Goal: Information Seeking & Learning: Find specific fact

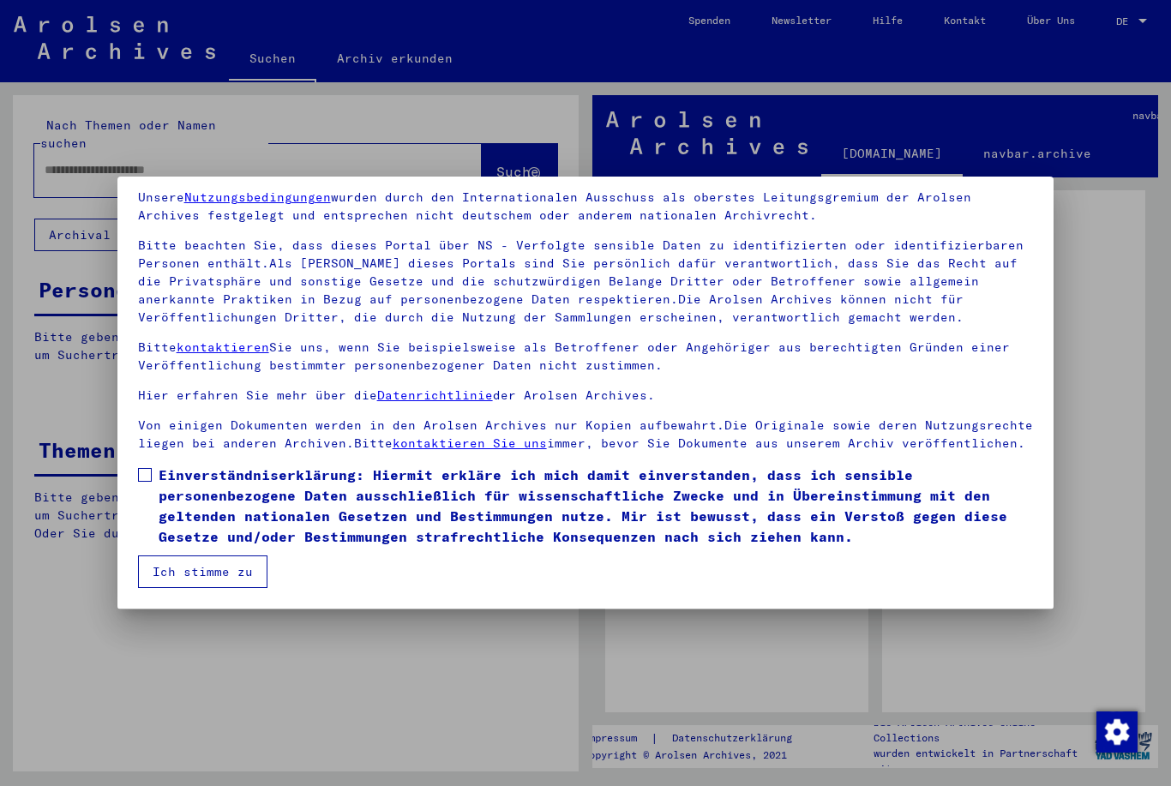
scroll to position [65, 0]
click at [148, 484] on label "Einverständniserklärung: Hiermit erkläre ich mich damit einverstanden, dass ich…" at bounding box center [586, 506] width 896 height 82
click at [209, 562] on button "Ich stimme zu" at bounding box center [202, 572] width 129 height 33
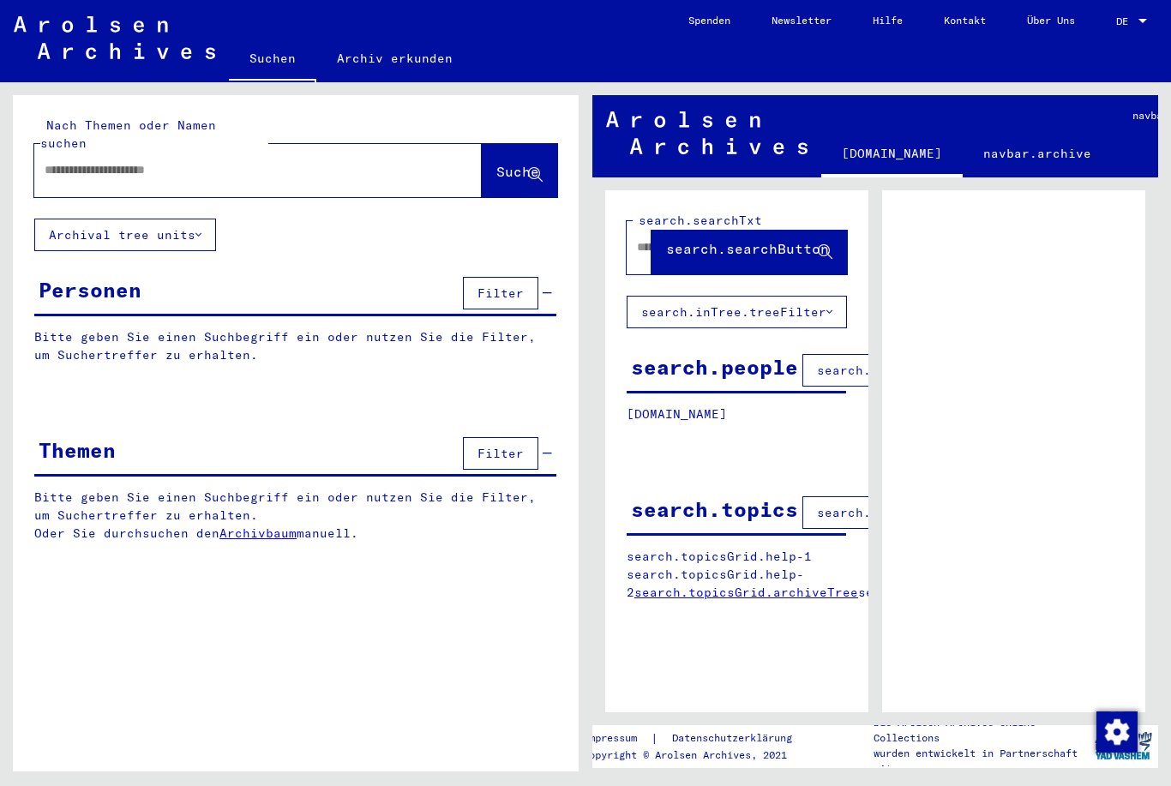
click at [1146, 12] on div "DE DE" at bounding box center [1133, 17] width 34 height 29
click at [1109, 35] on span "English" at bounding box center [1100, 30] width 42 height 13
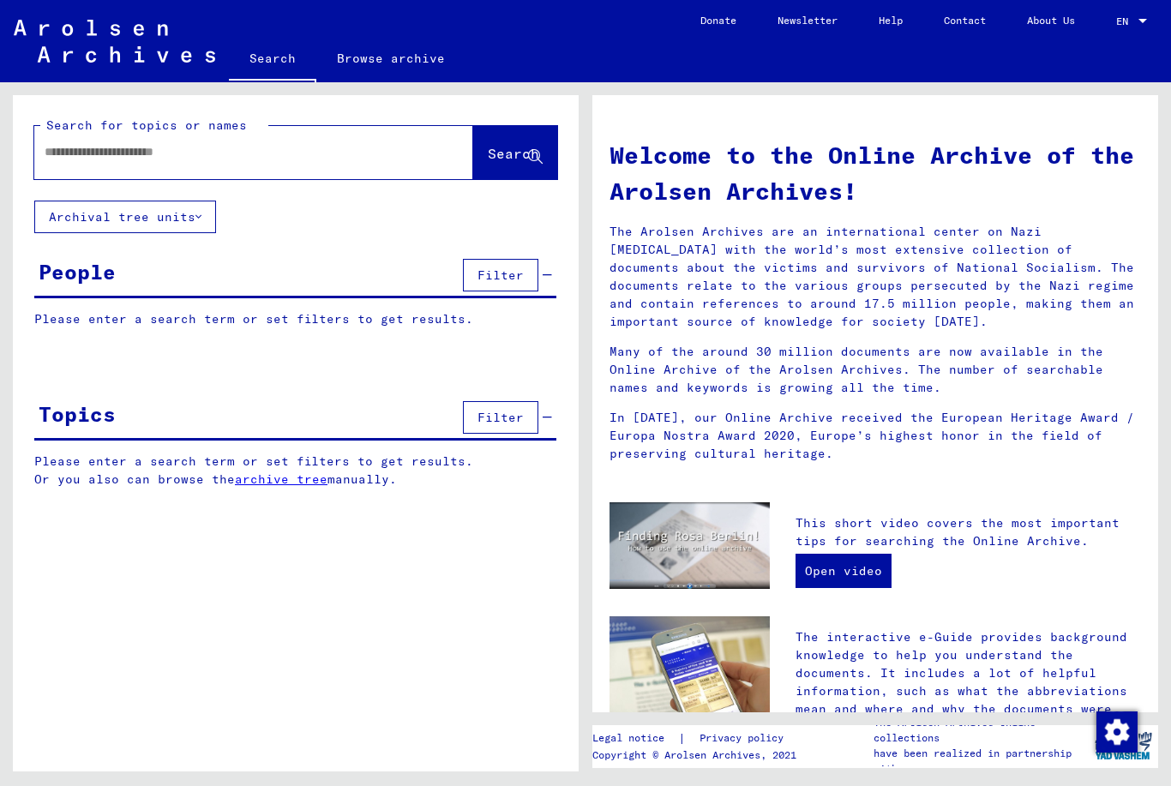
click at [110, 152] on input "text" at bounding box center [233, 152] width 377 height 18
type input "********"
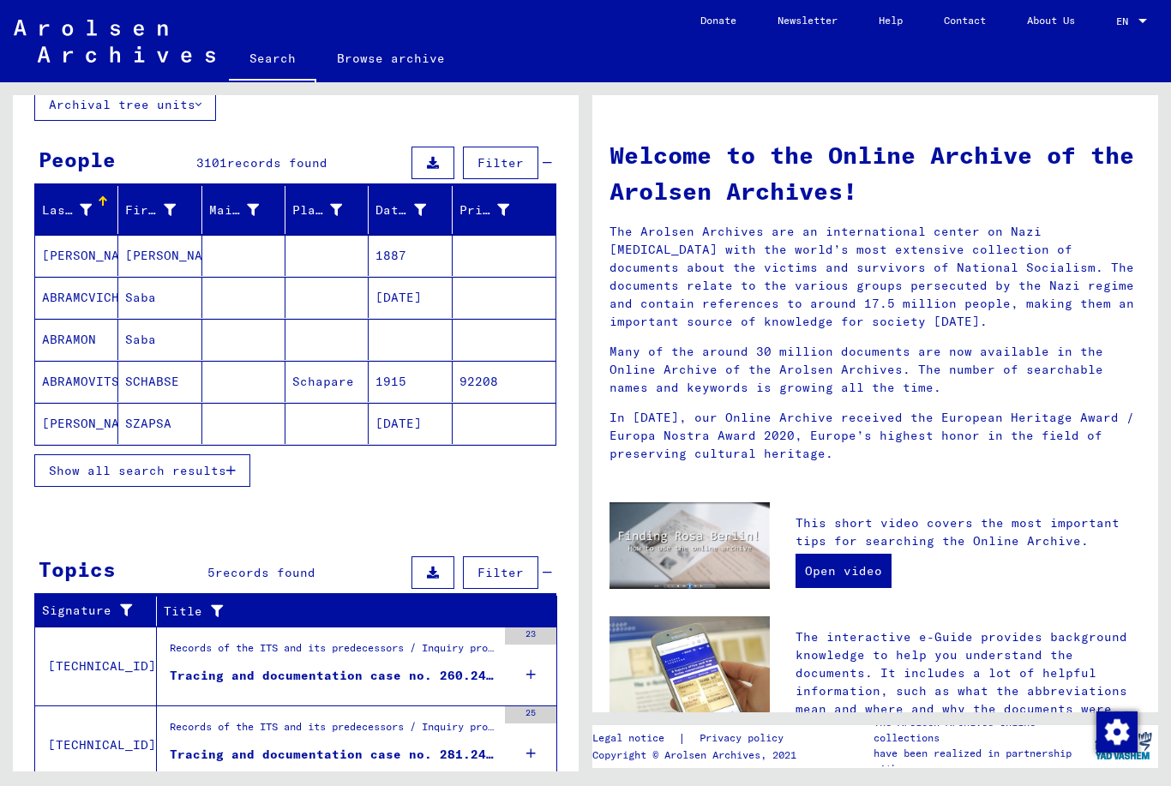
scroll to position [113, 0]
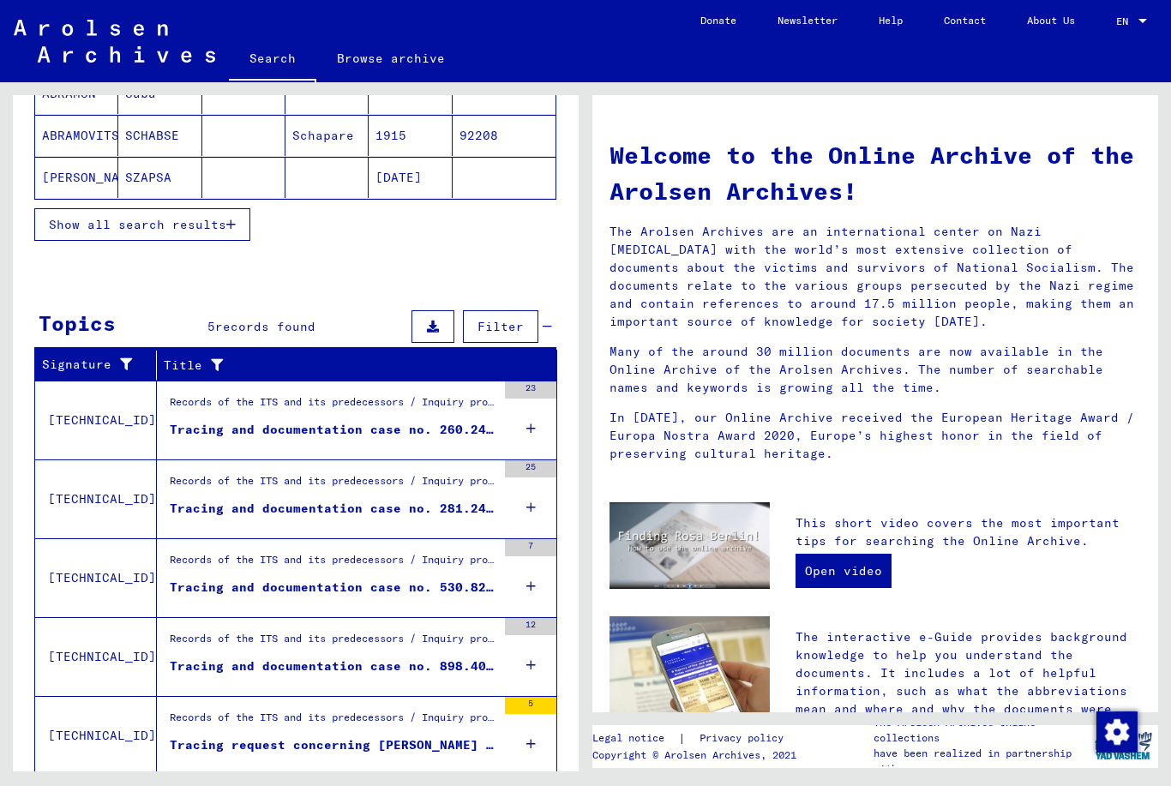
click at [229, 710] on div "Records of the ITS and its predecessors / Inquiry processing / ITS case files a…" at bounding box center [333, 722] width 327 height 24
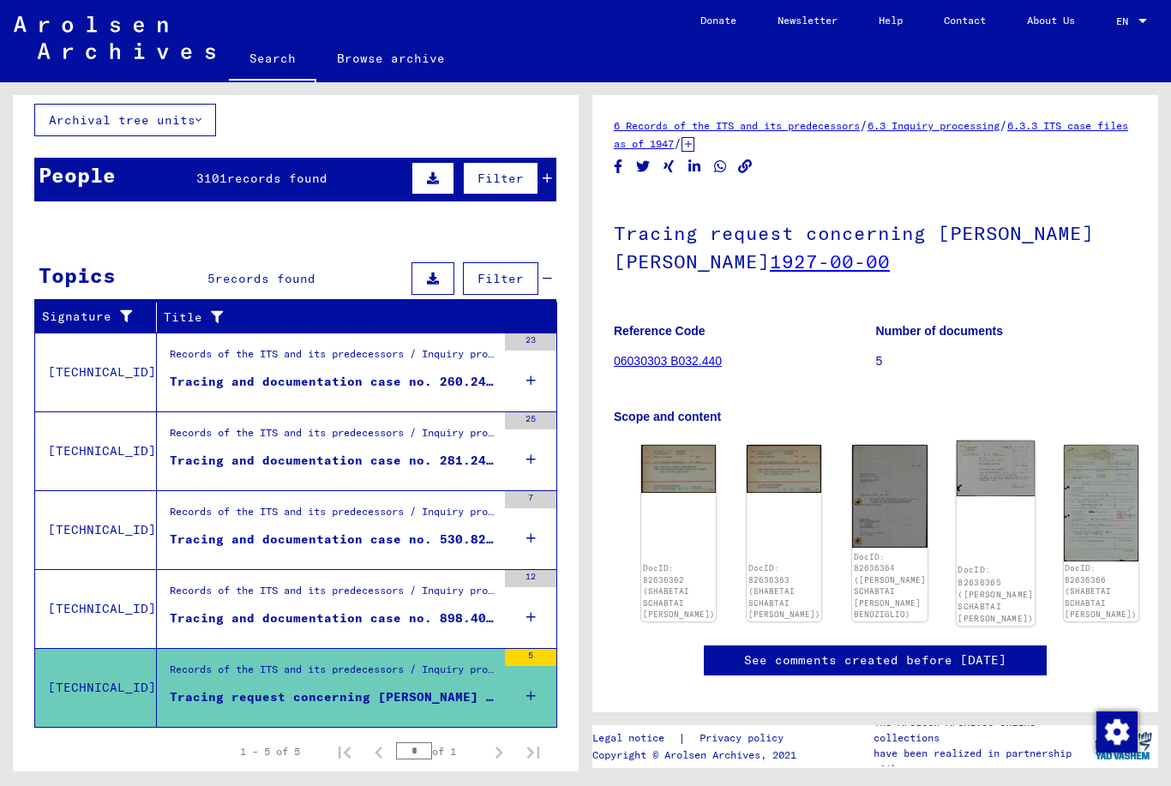
click at [956, 441] on img at bounding box center [995, 469] width 79 height 56
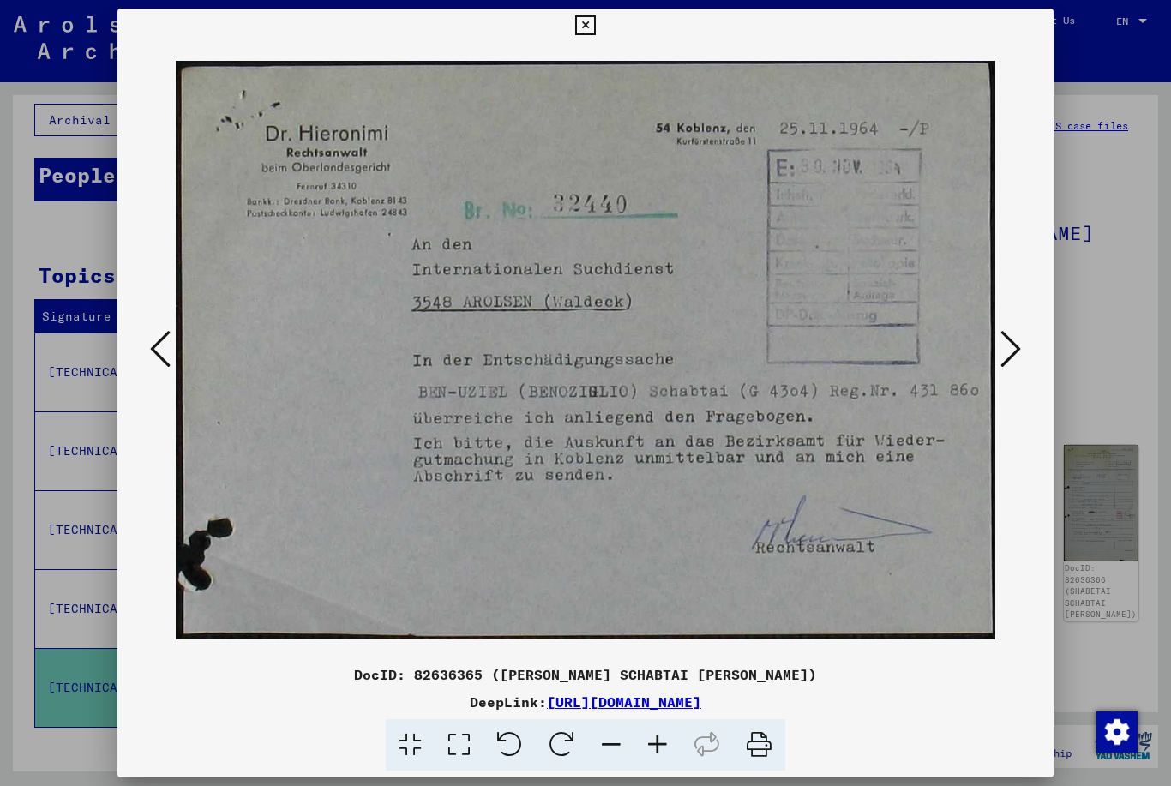
click at [595, 32] on icon at bounding box center [585, 25] width 20 height 21
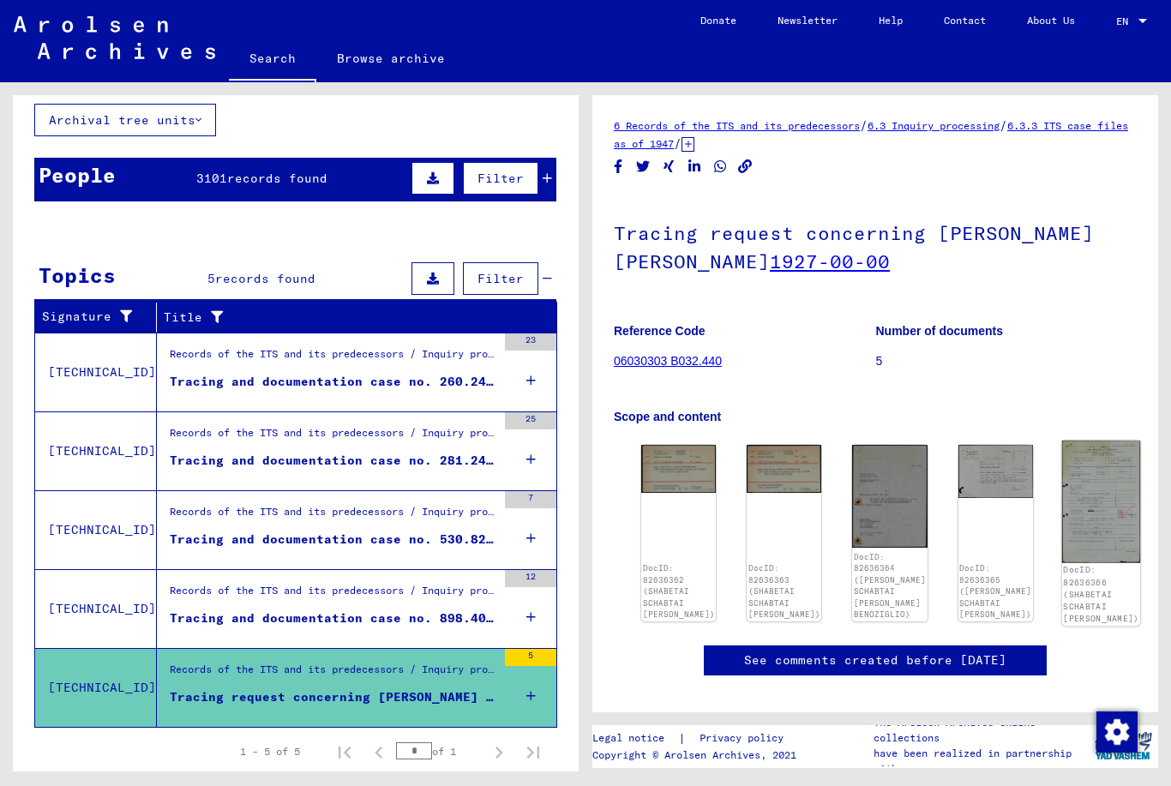
click at [1062, 449] on img at bounding box center [1101, 502] width 79 height 122
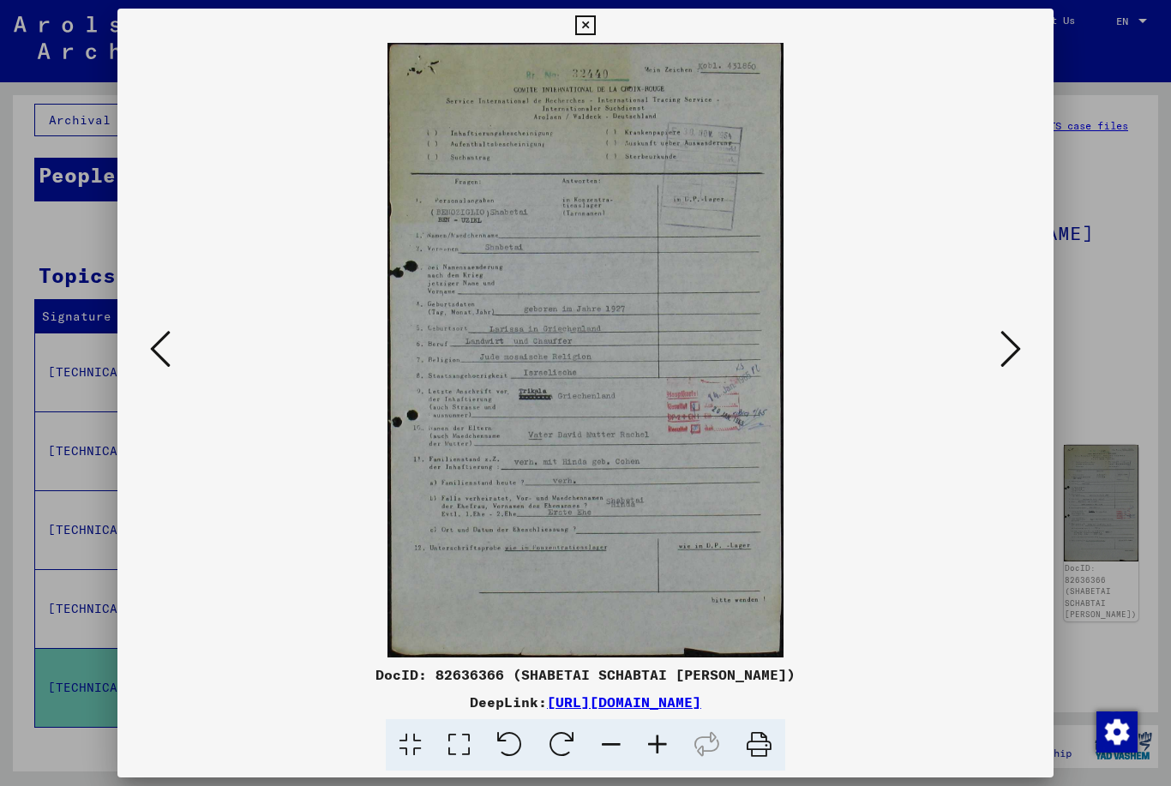
click at [600, 35] on button at bounding box center [585, 26] width 30 height 34
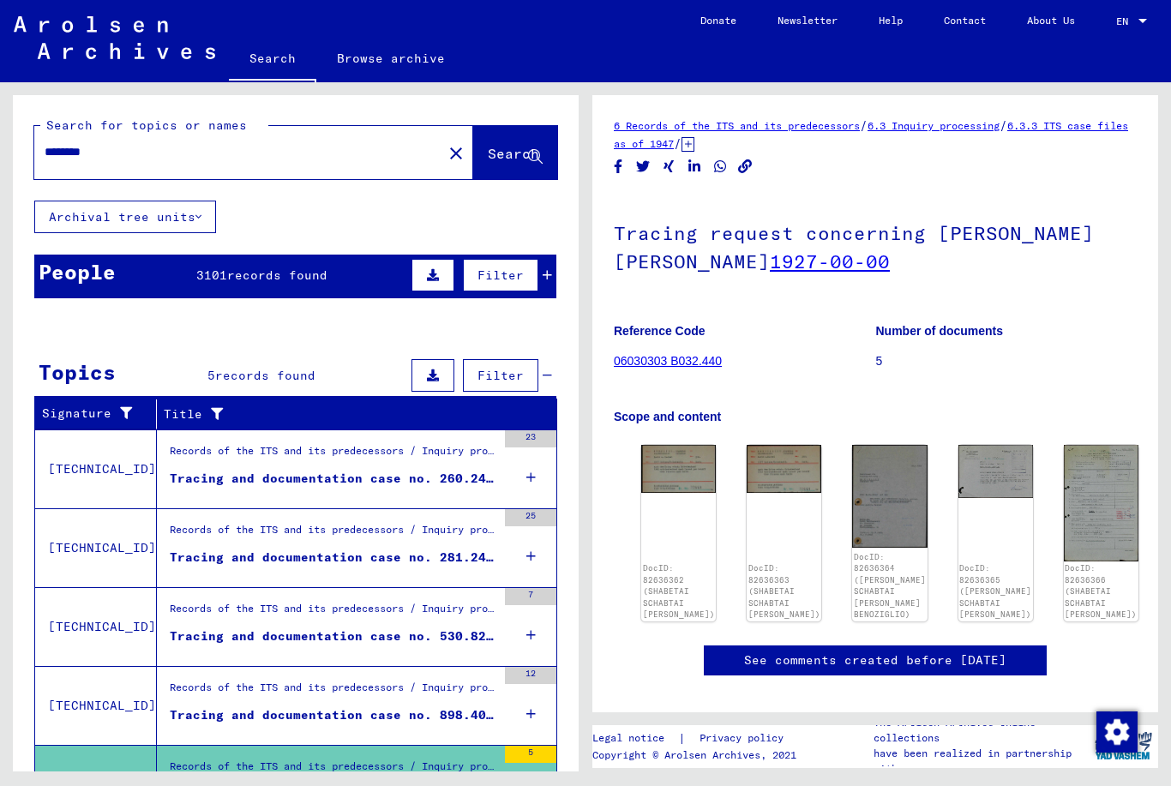
click at [548, 269] on icon at bounding box center [547, 275] width 9 height 12
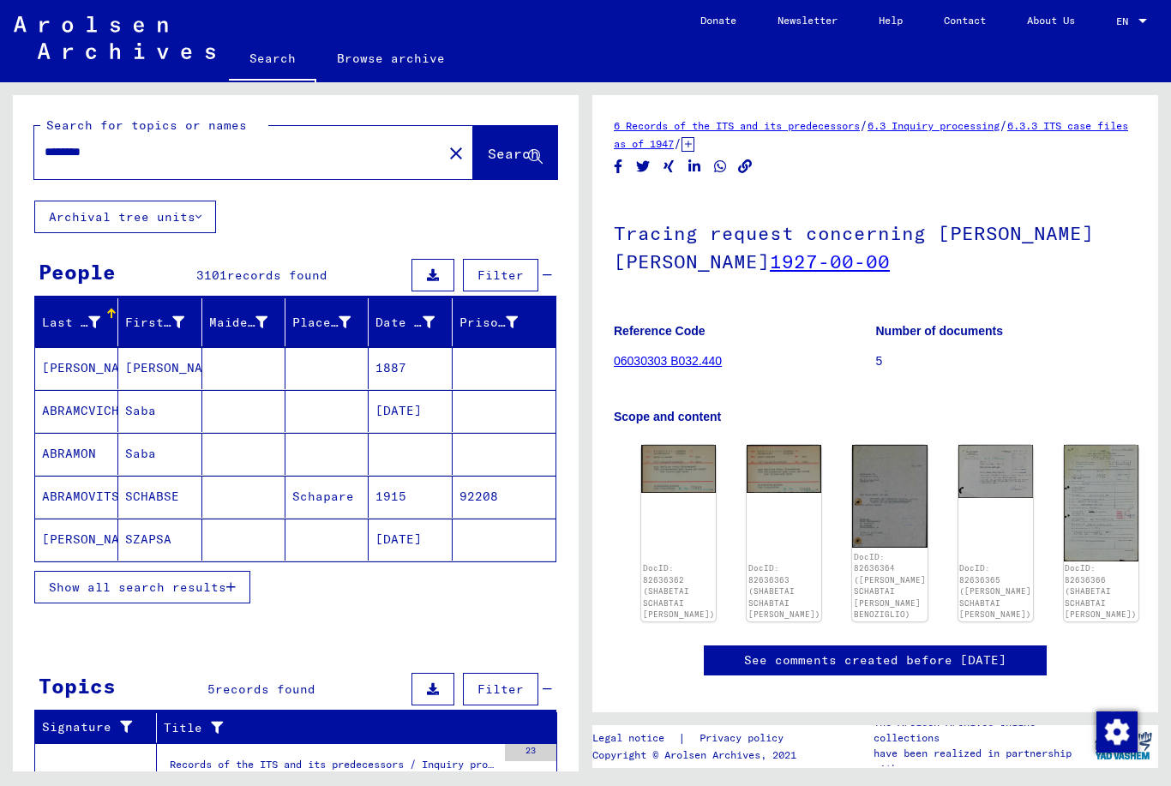
click at [231, 581] on icon "button" at bounding box center [230, 587] width 9 height 12
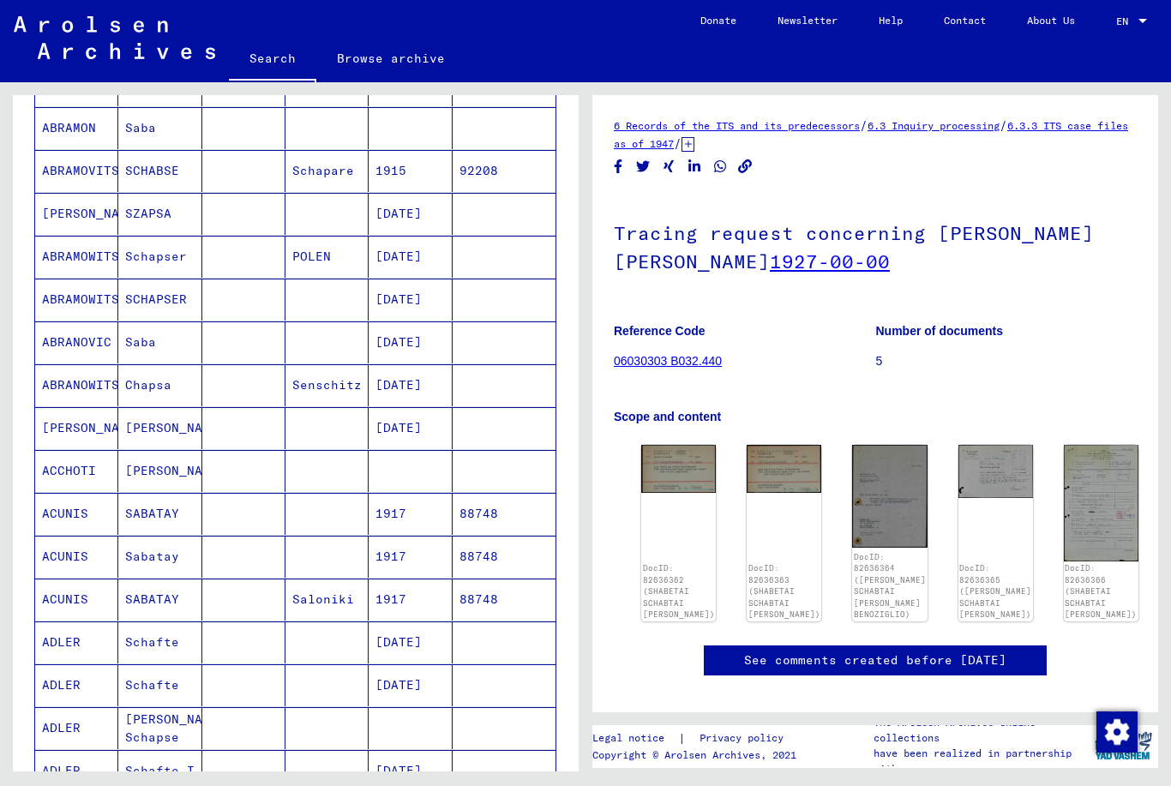
scroll to position [329, 0]
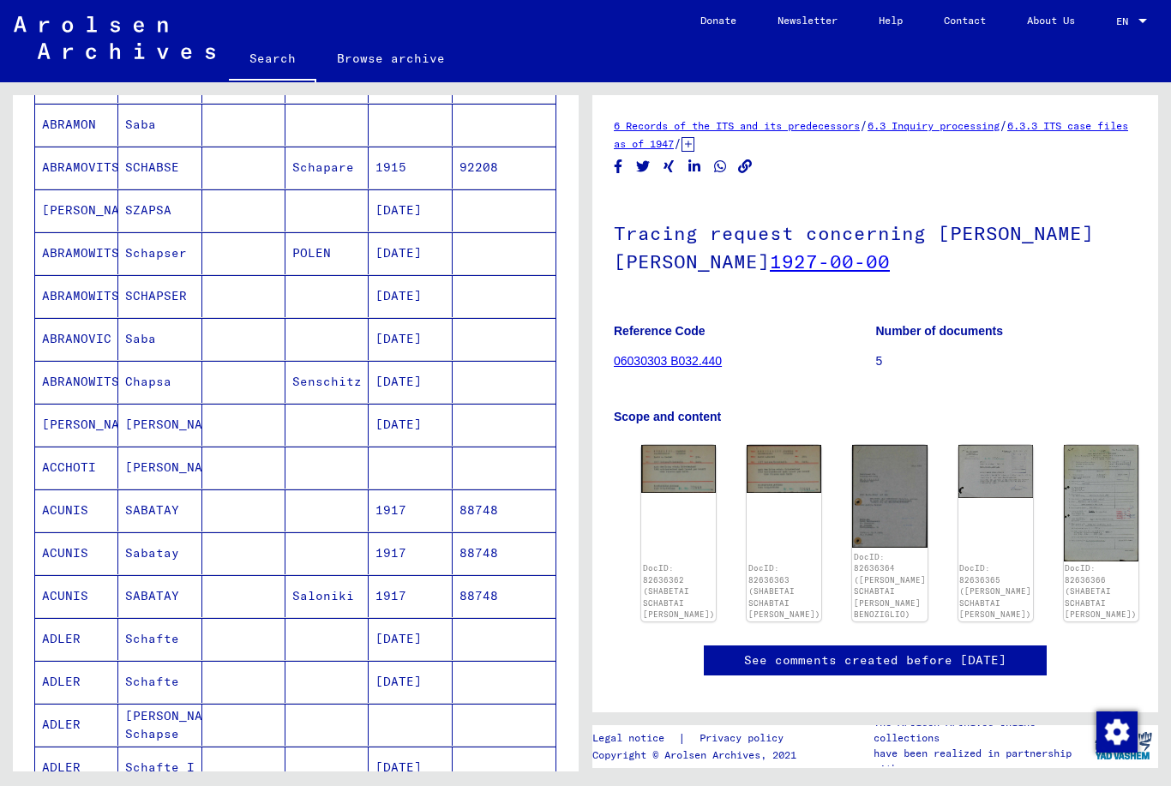
click at [117, 448] on mat-cell "ACCHOTI" at bounding box center [76, 468] width 83 height 42
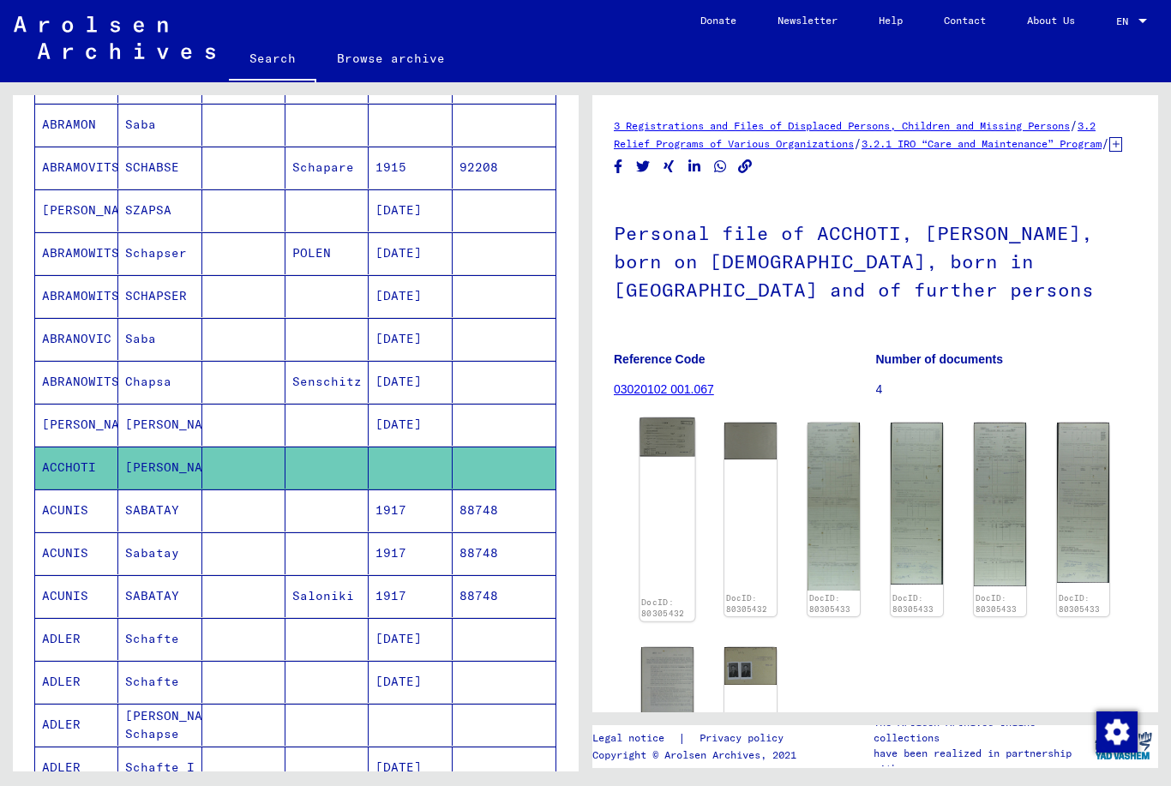
click at [645, 432] on img at bounding box center [667, 437] width 55 height 39
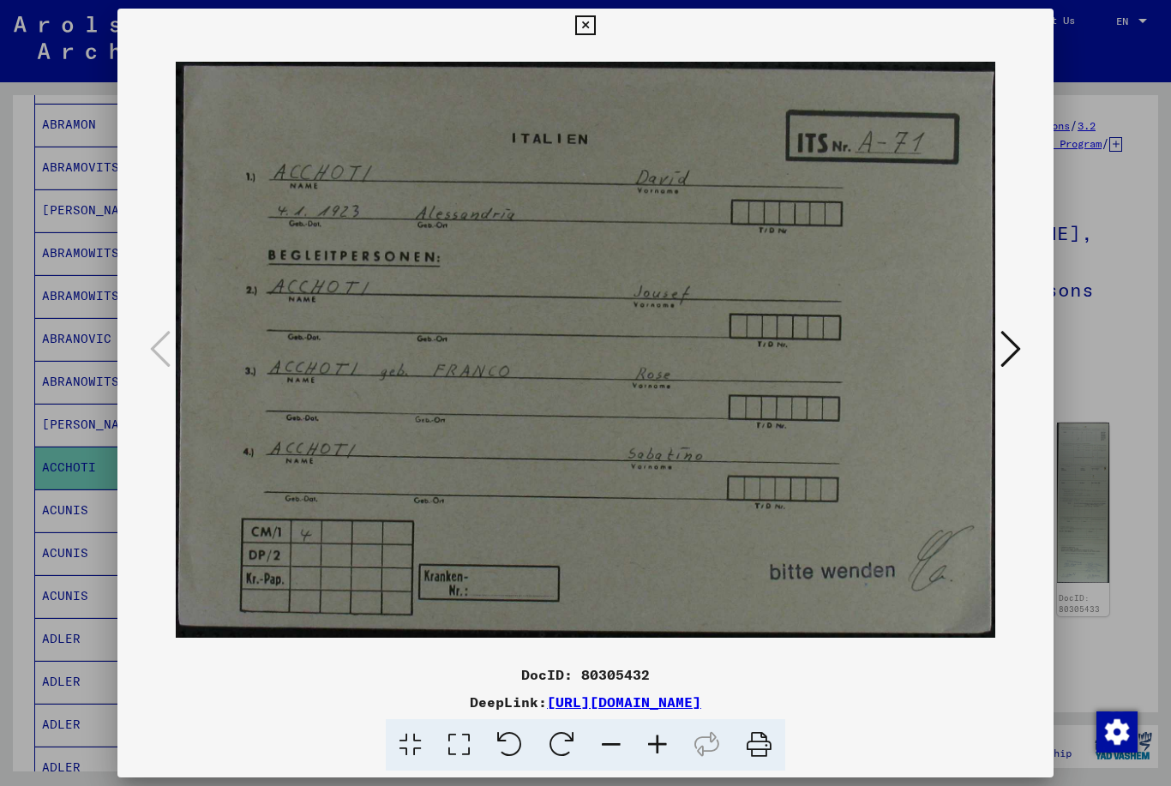
click at [595, 31] on icon at bounding box center [585, 25] width 20 height 21
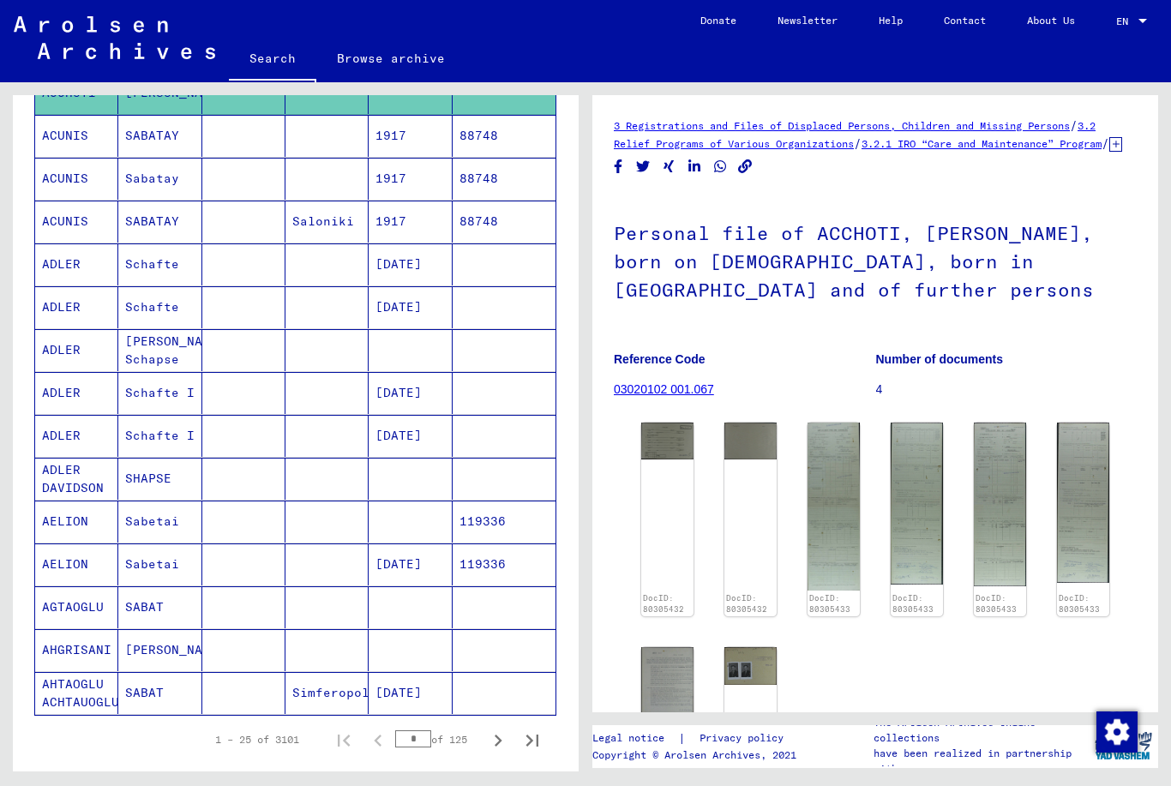
scroll to position [711, 0]
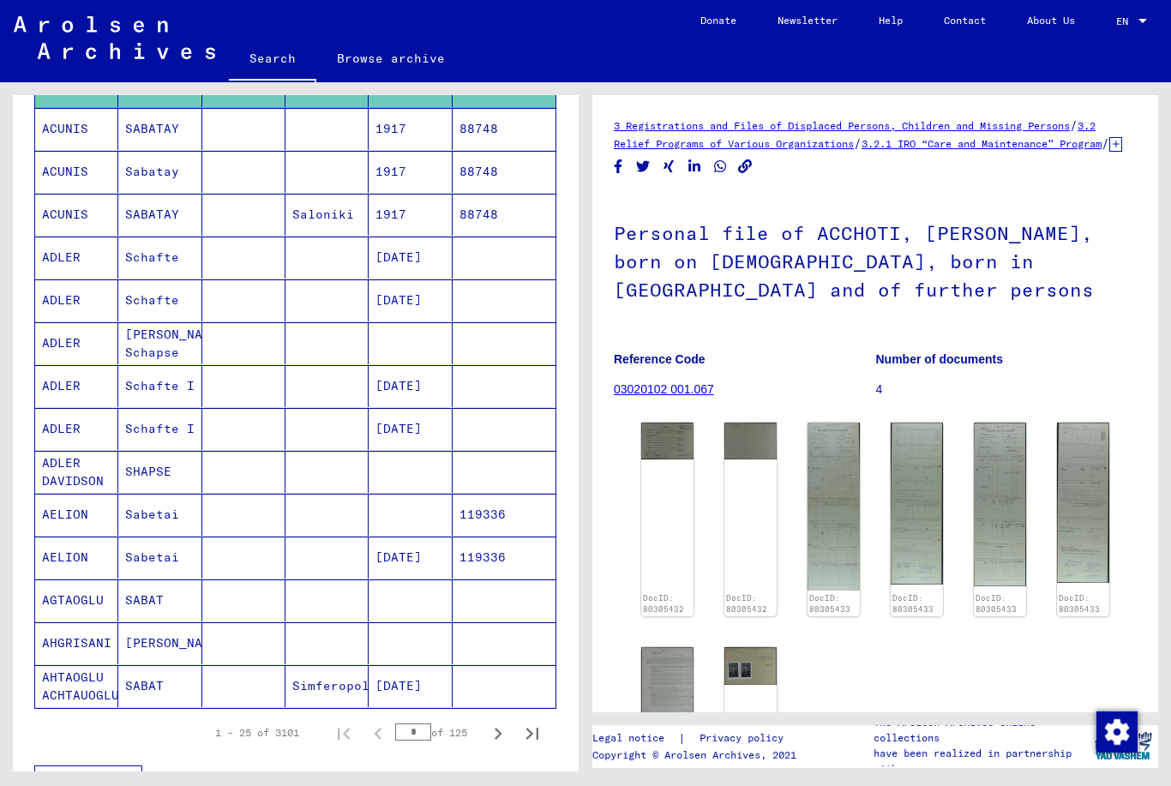
click at [93, 622] on mat-cell "AHGRISANI" at bounding box center [76, 643] width 83 height 42
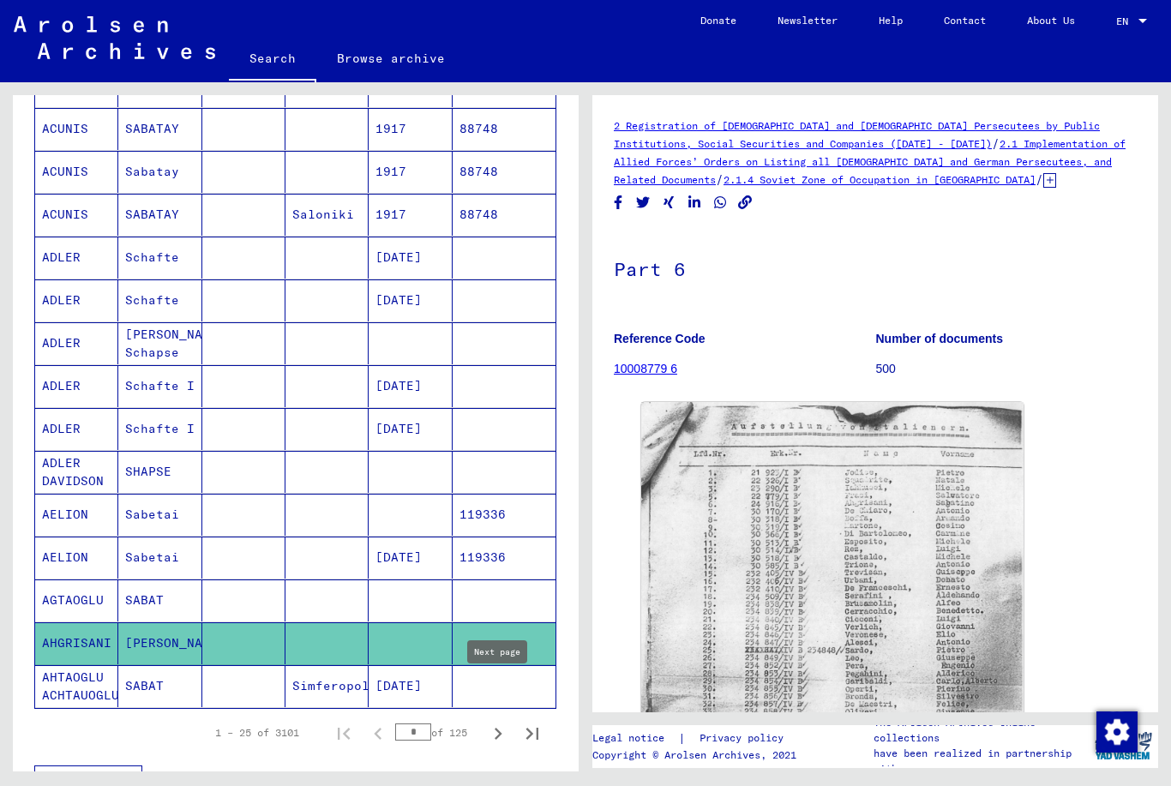
click at [499, 728] on icon "Next page" at bounding box center [499, 734] width 8 height 12
type input "*"
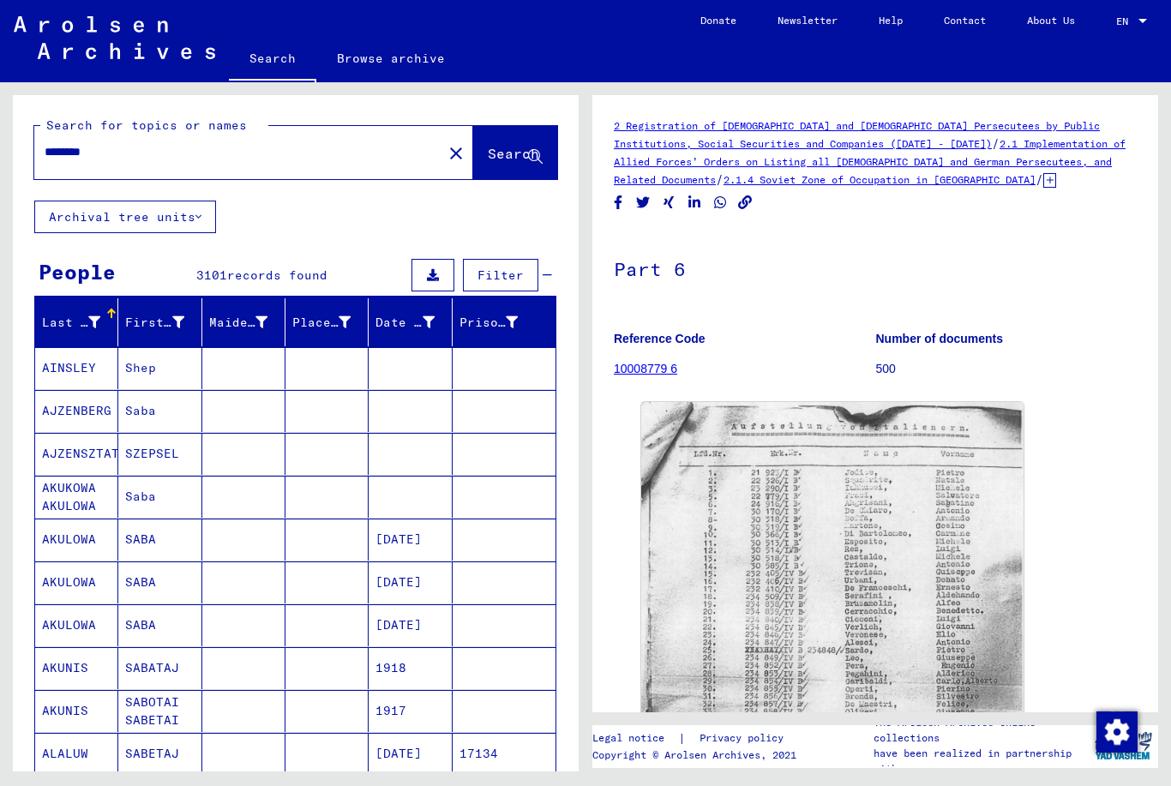
click at [90, 316] on icon at bounding box center [94, 322] width 12 height 12
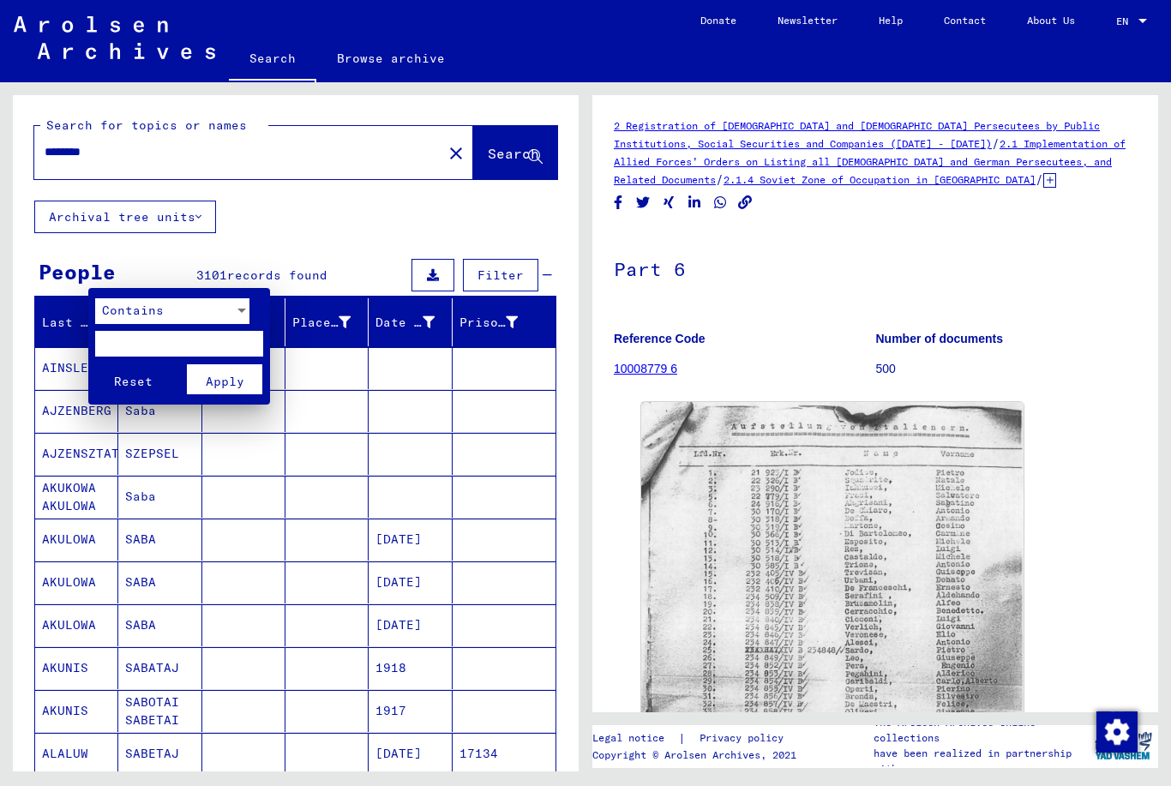
click at [123, 340] on input "text" at bounding box center [179, 344] width 168 height 26
type input "****"
click at [133, 376] on button "Reset" at bounding box center [132, 379] width 75 height 30
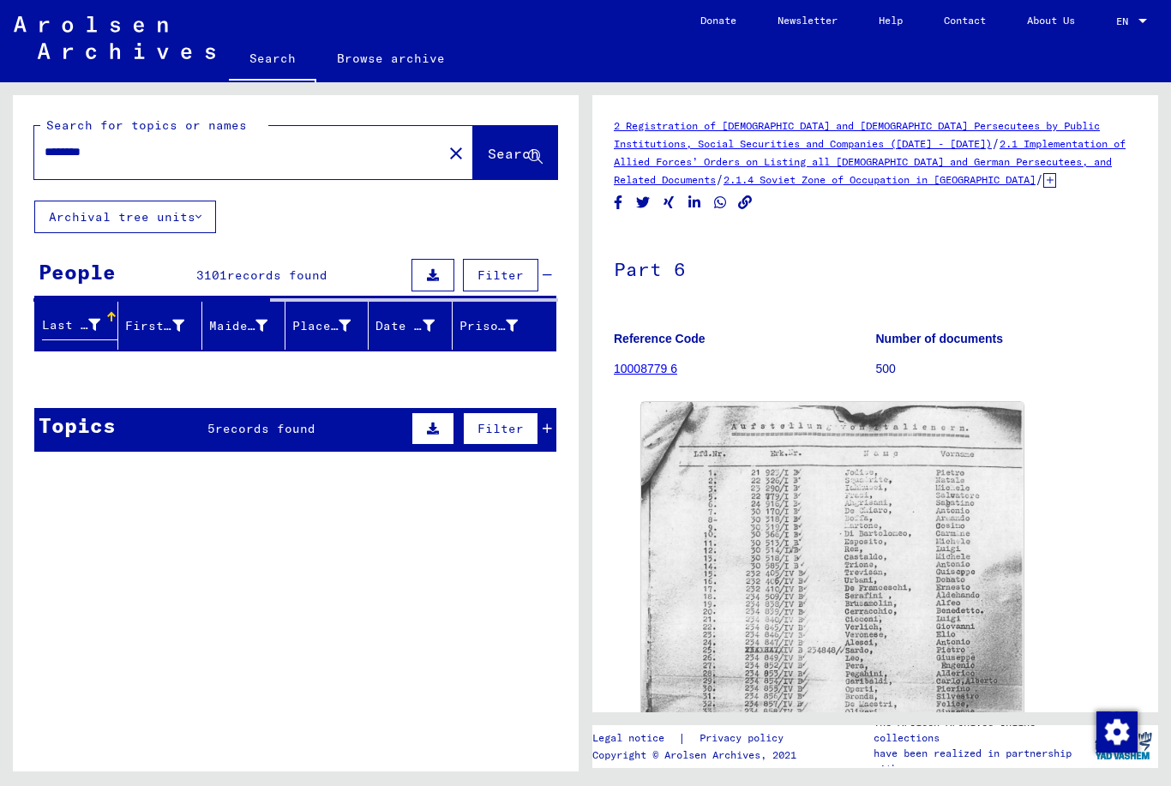
click at [98, 312] on div "Last Name" at bounding box center [82, 326] width 80 height 28
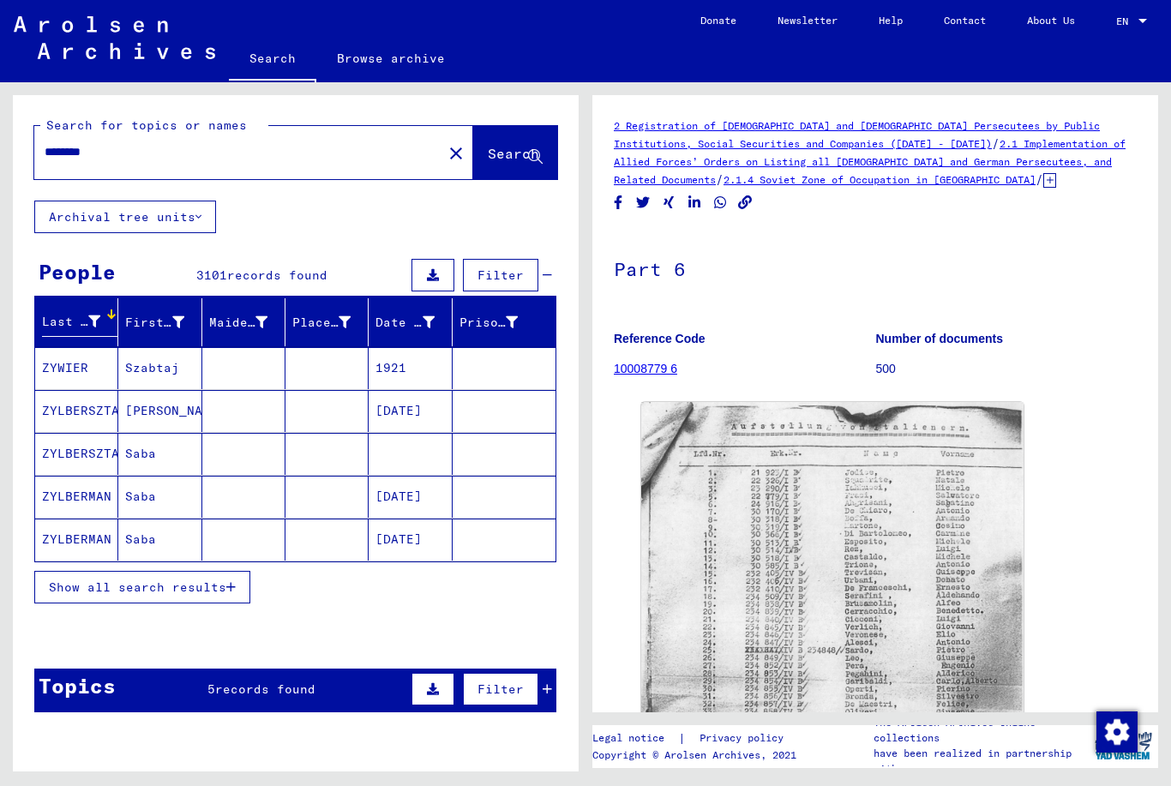
click at [235, 581] on icon "button" at bounding box center [230, 587] width 9 height 12
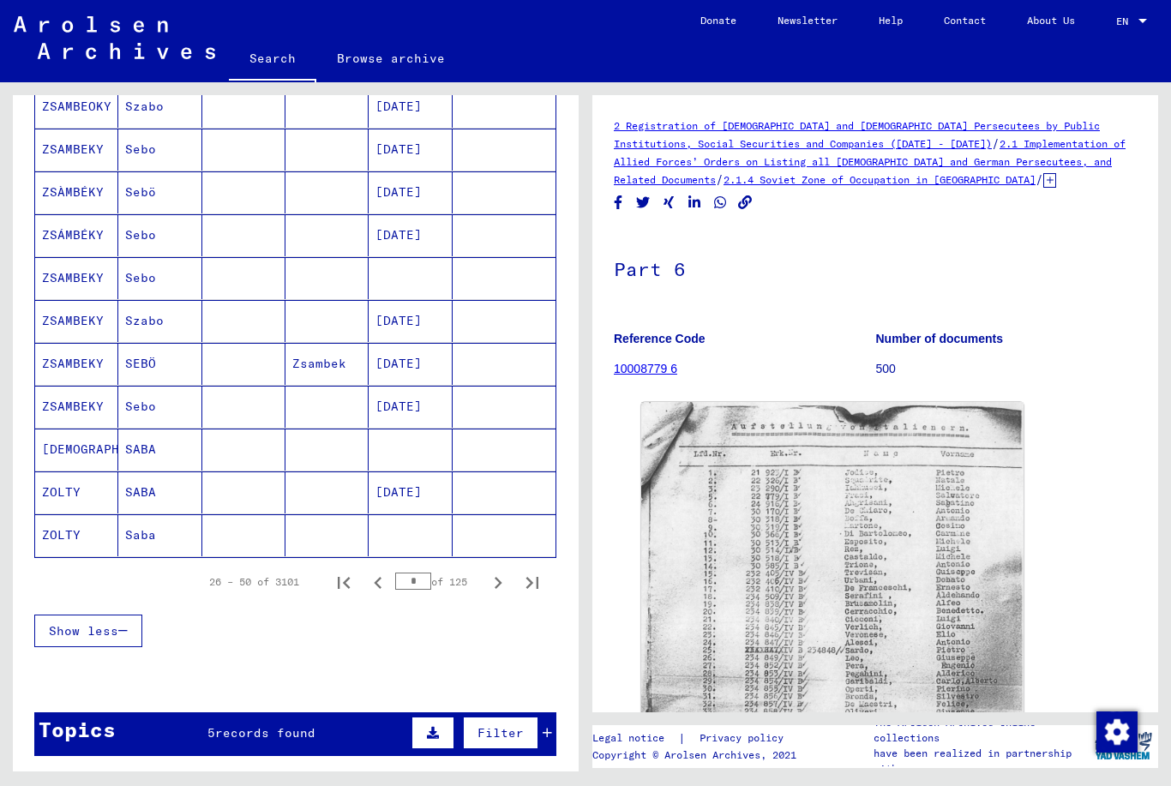
scroll to position [851, 0]
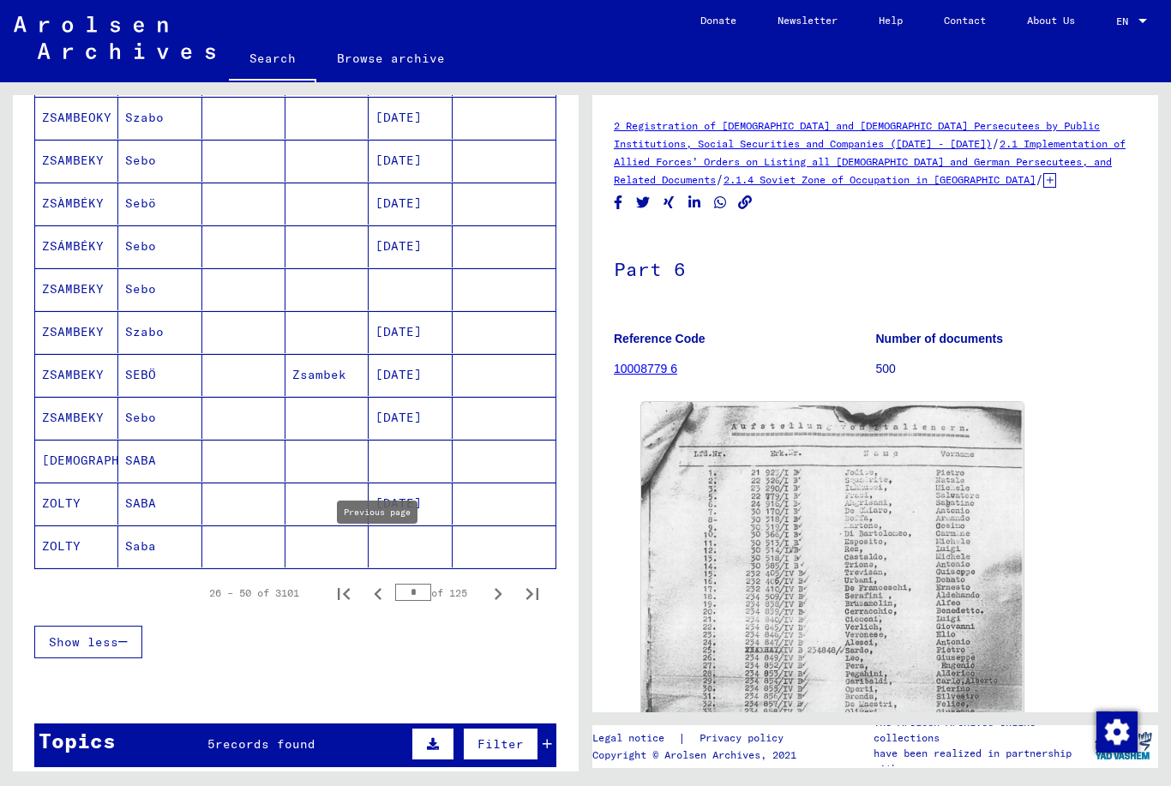
click at [376, 588] on icon "Previous page" at bounding box center [378, 594] width 8 height 12
type input "*"
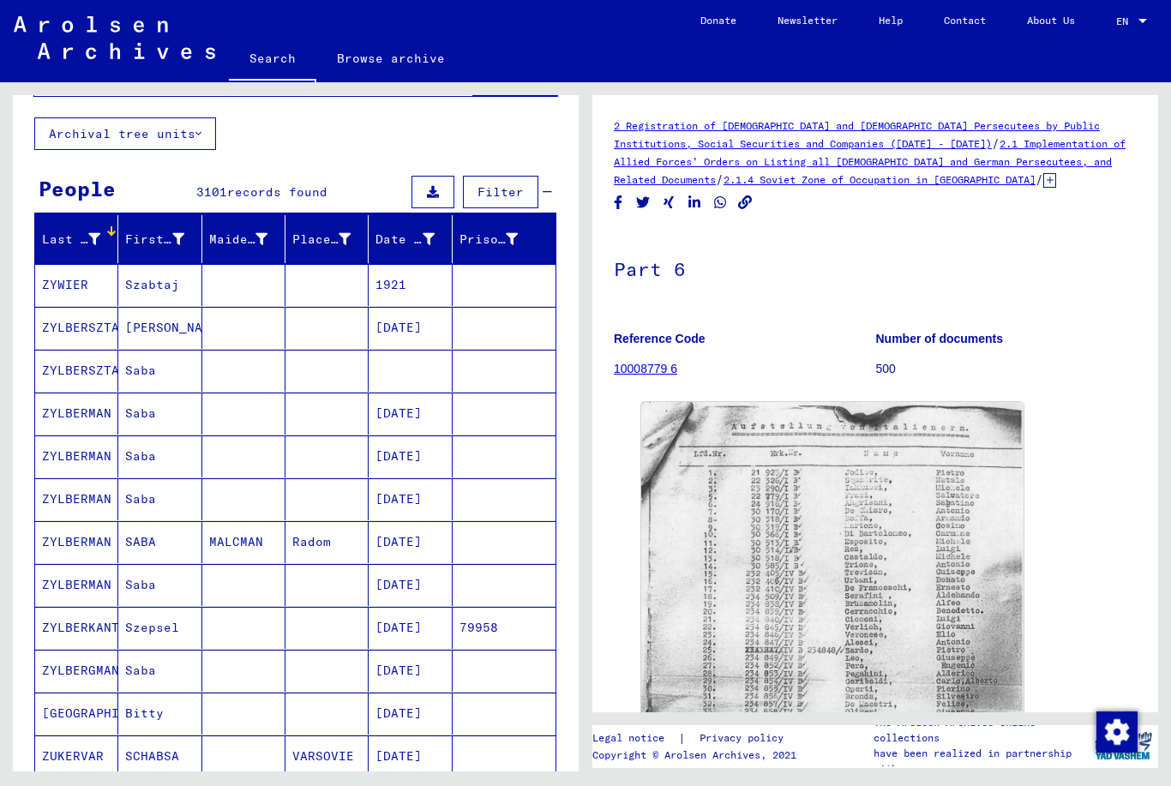
scroll to position [74, 0]
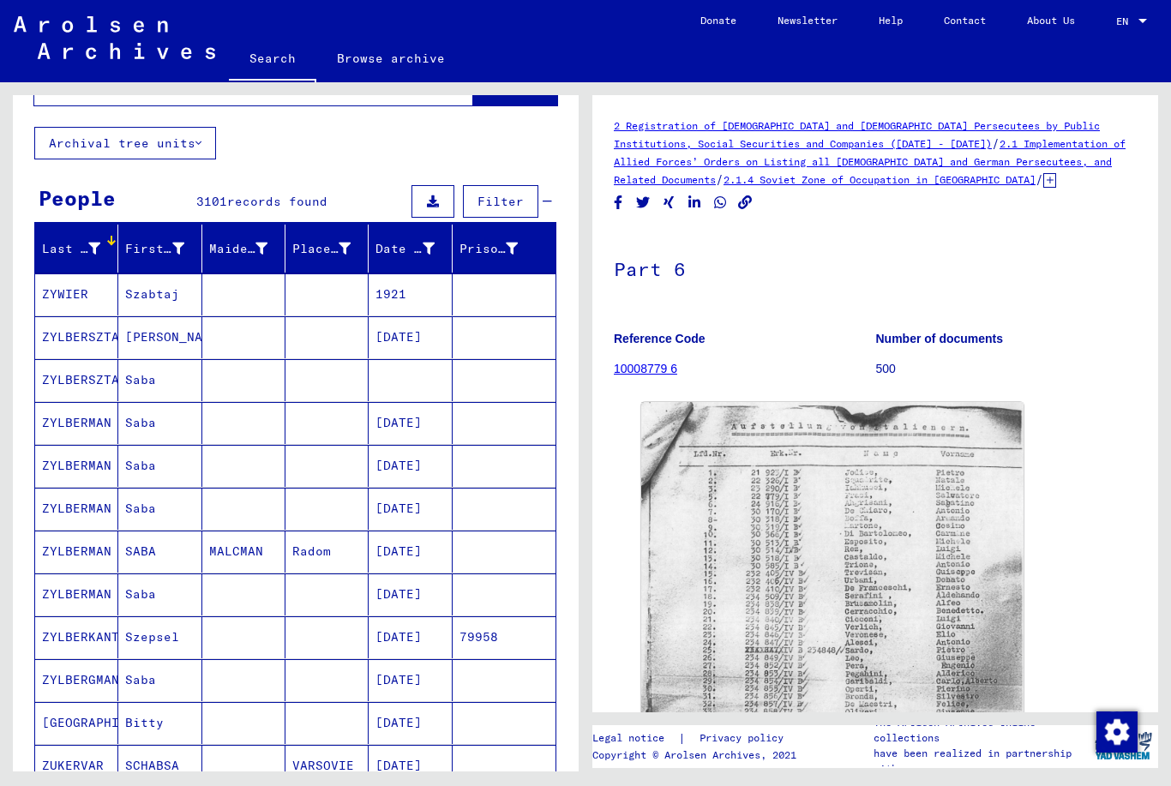
click at [99, 243] on icon at bounding box center [94, 249] width 12 height 12
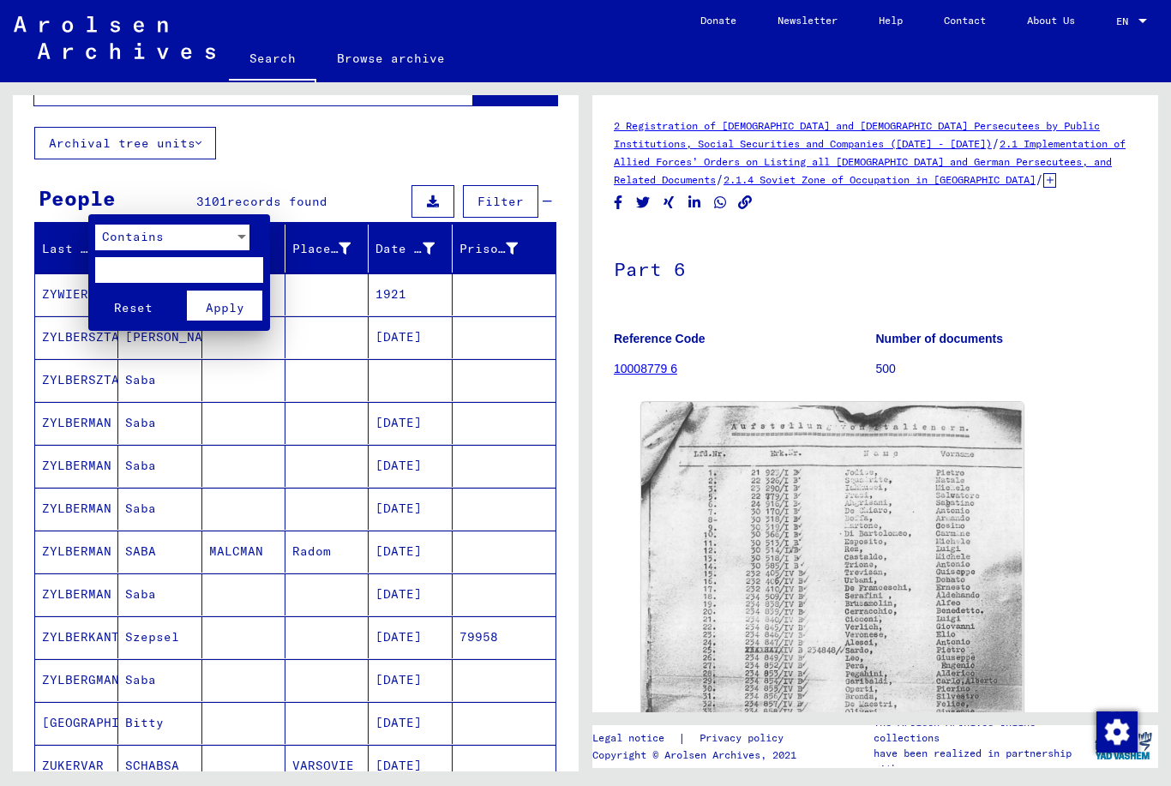
click at [136, 266] on input "text" at bounding box center [179, 270] width 168 height 26
type input "****"
click at [217, 303] on span "Apply" at bounding box center [225, 307] width 39 height 15
